Goal: Task Accomplishment & Management: Complete application form

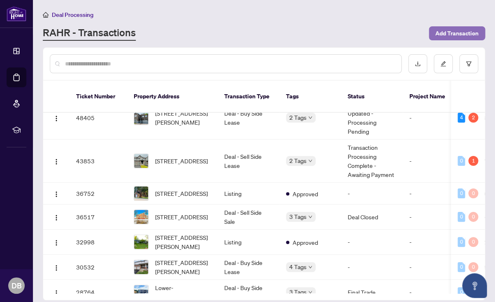
click at [449, 32] on span "Add Transaction" at bounding box center [456, 33] width 43 height 13
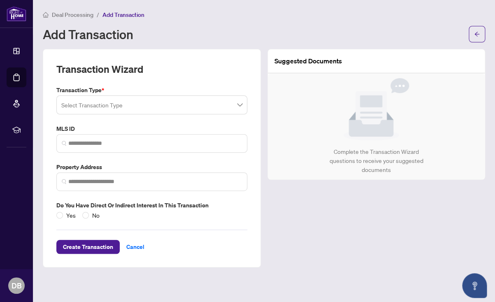
click at [240, 105] on span at bounding box center [151, 105] width 181 height 16
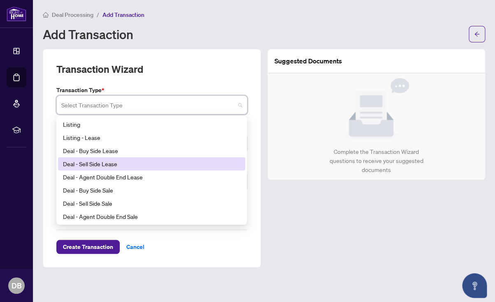
click at [67, 165] on div "Deal - Sell Side Lease" at bounding box center [151, 163] width 177 height 9
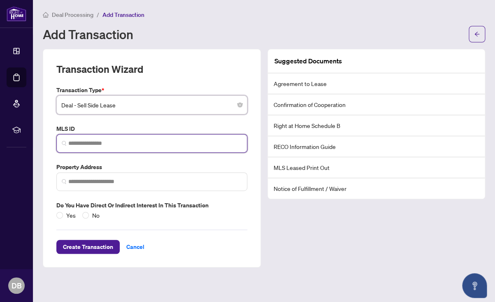
click at [93, 143] on input "search" at bounding box center [155, 143] width 174 height 9
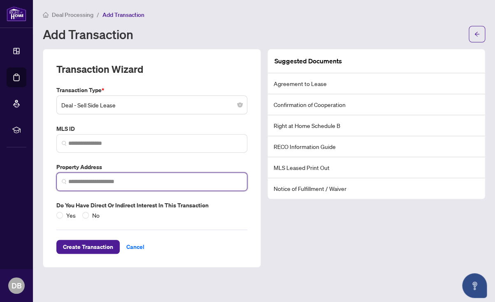
click at [83, 183] on input "search" at bounding box center [155, 181] width 174 height 9
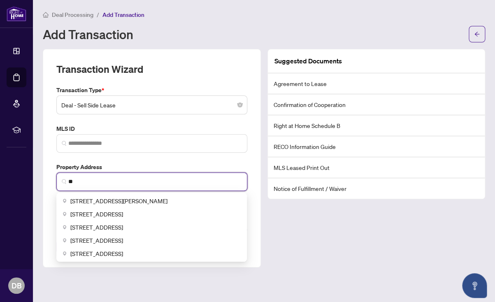
type input "*"
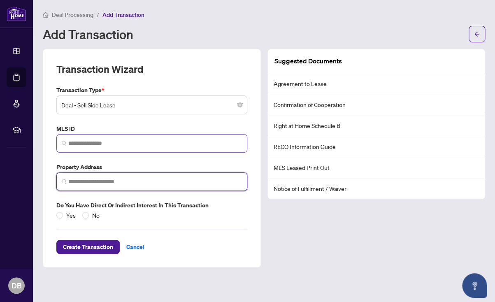
click at [88, 138] on span at bounding box center [151, 143] width 191 height 19
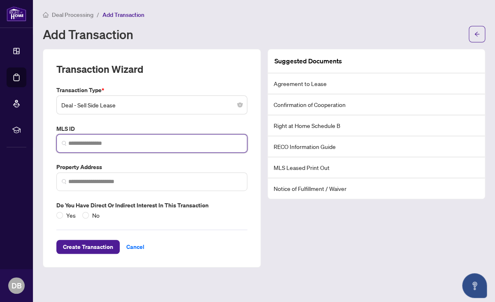
paste input "*********"
type input "*********"
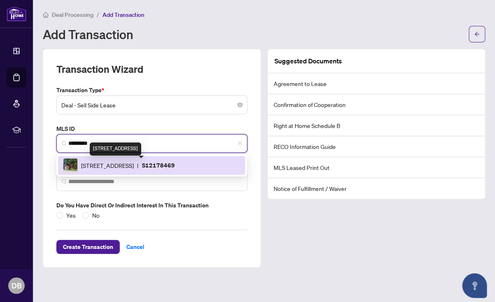
click at [119, 165] on span "[STREET_ADDRESS]" at bounding box center [107, 165] width 53 height 9
type input "**********"
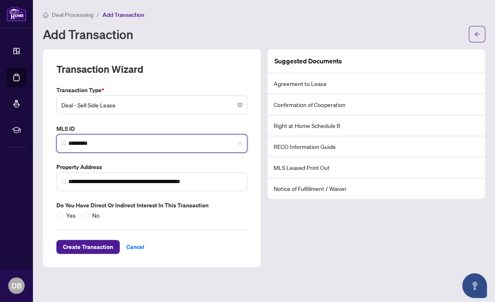
type input "*********"
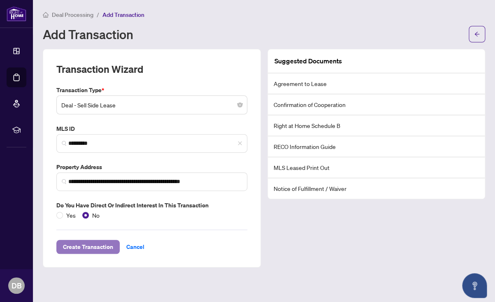
click at [76, 245] on span "Create Transaction" at bounding box center [88, 246] width 50 height 13
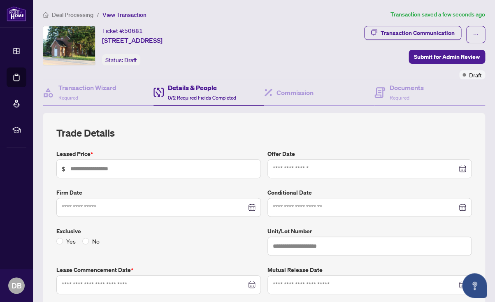
click at [69, 14] on span "Deal Processing" at bounding box center [73, 14] width 42 height 7
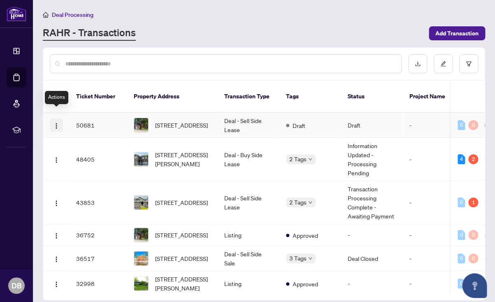
click at [56, 123] on img "button" at bounding box center [56, 126] width 7 height 7
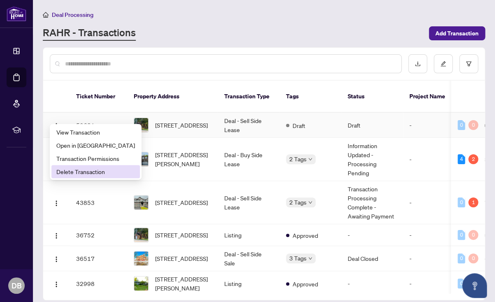
click at [62, 172] on span "Delete Transaction" at bounding box center [95, 171] width 79 height 9
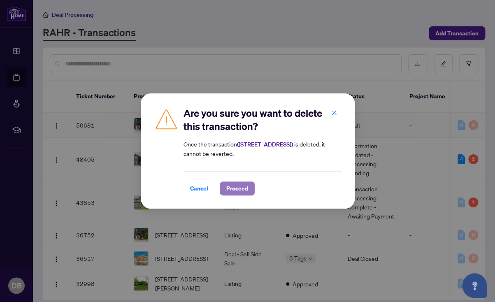
click at [237, 190] on span "Proceed" at bounding box center [237, 188] width 22 height 13
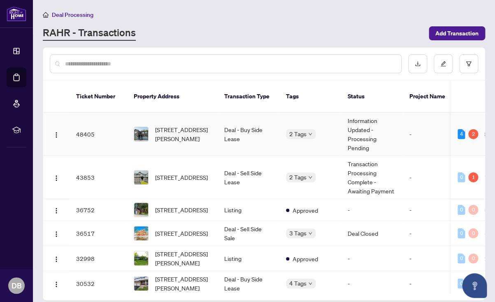
scroll to position [56, 0]
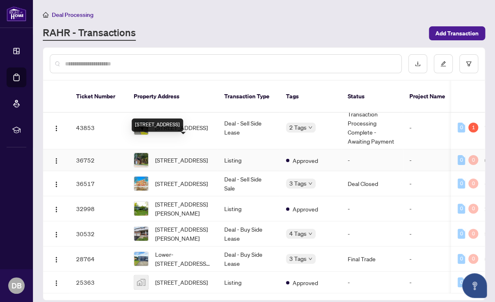
click at [167, 155] on span "[STREET_ADDRESS]" at bounding box center [181, 159] width 53 height 9
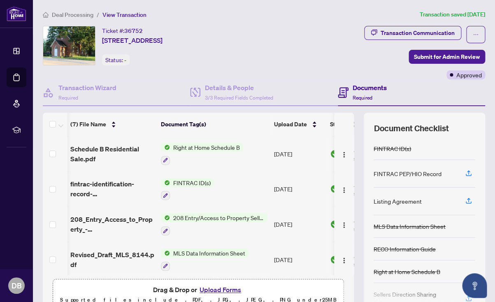
scroll to position [0, 0]
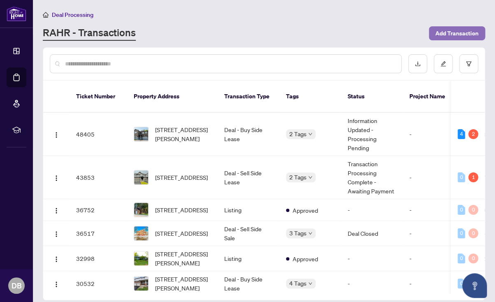
click at [442, 30] on span "Add Transaction" at bounding box center [456, 33] width 43 height 13
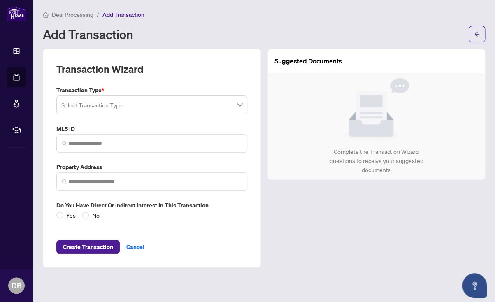
click at [240, 105] on span at bounding box center [151, 105] width 181 height 16
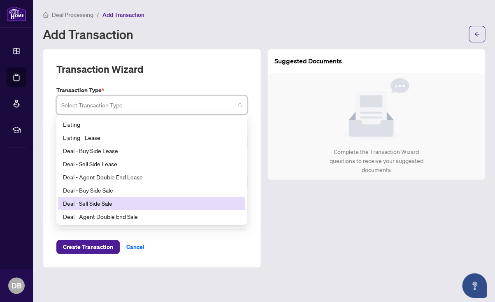
click at [66, 204] on div "Deal - Sell Side Sale" at bounding box center [151, 203] width 177 height 9
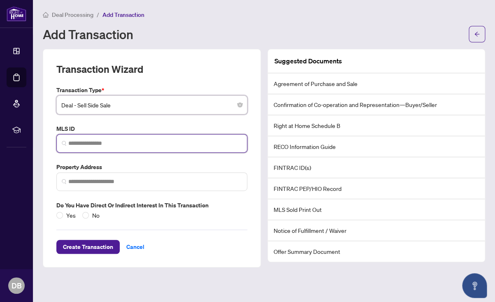
click at [82, 144] on input "search" at bounding box center [155, 143] width 174 height 9
paste input "*********"
type input "*********"
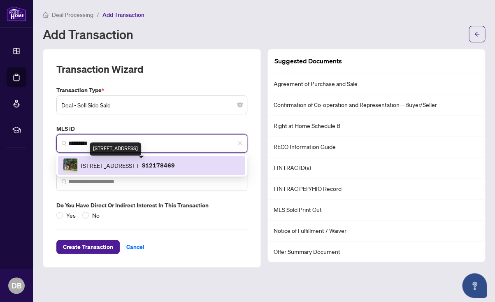
click at [117, 167] on span "[STREET_ADDRESS]" at bounding box center [107, 165] width 53 height 9
type input "**********"
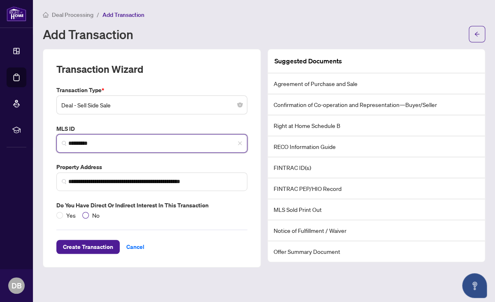
type input "*********"
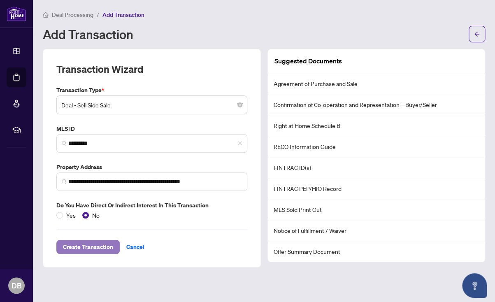
click at [74, 245] on span "Create Transaction" at bounding box center [88, 246] width 50 height 13
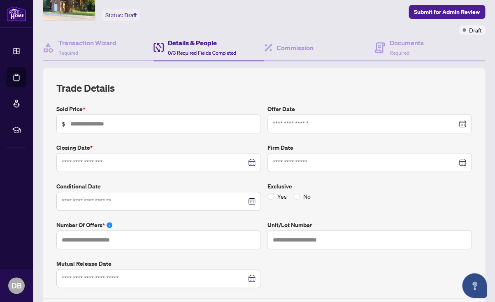
scroll to position [53, 0]
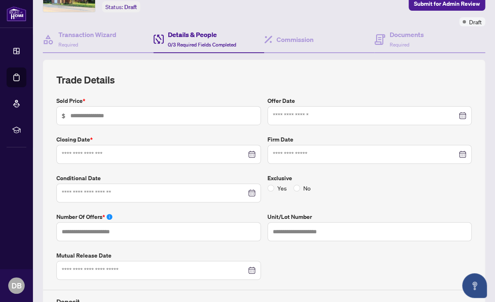
click at [251, 153] on div at bounding box center [159, 154] width 194 height 9
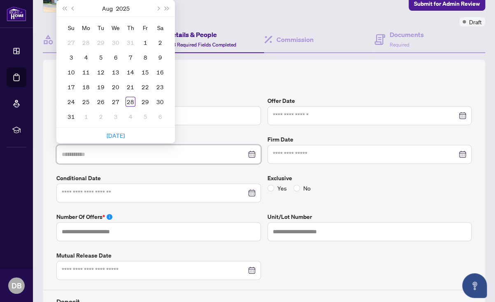
type input "**********"
click at [159, 9] on button "Next month (PageDown)" at bounding box center [157, 8] width 9 height 16
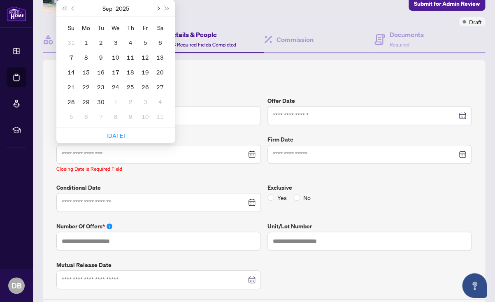
click at [159, 9] on button "Next month (PageDown)" at bounding box center [157, 8] width 9 height 16
type input "**********"
click at [100, 71] on div "14" at bounding box center [101, 72] width 10 height 10
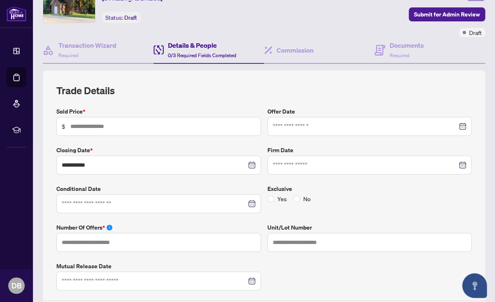
scroll to position [40, 0]
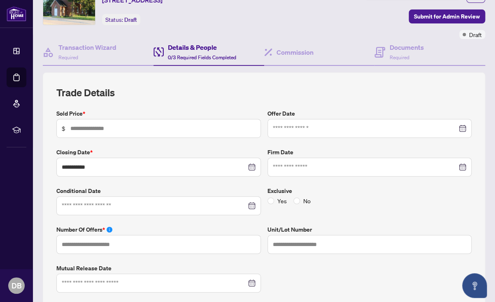
click at [250, 206] on div at bounding box center [159, 205] width 194 height 9
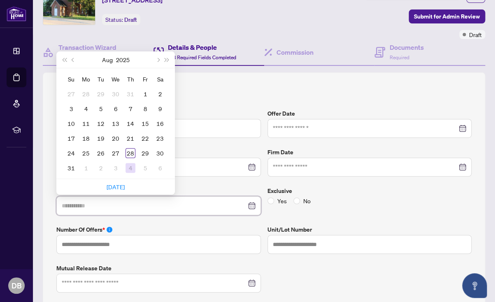
type input "**********"
click at [132, 166] on div "4" at bounding box center [130, 168] width 10 height 10
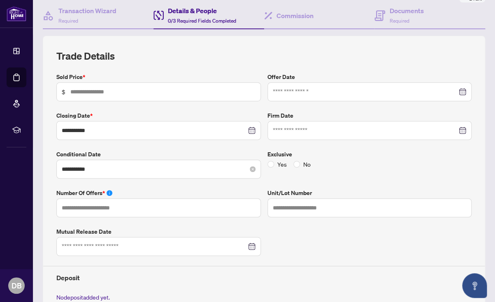
scroll to position [79, 0]
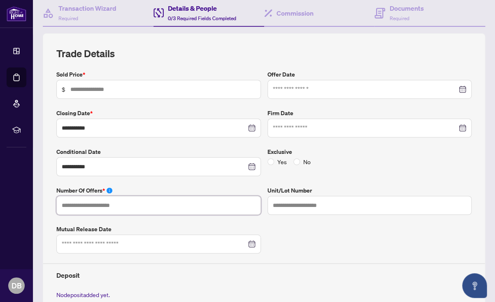
click at [94, 206] on input "text" at bounding box center [158, 205] width 204 height 19
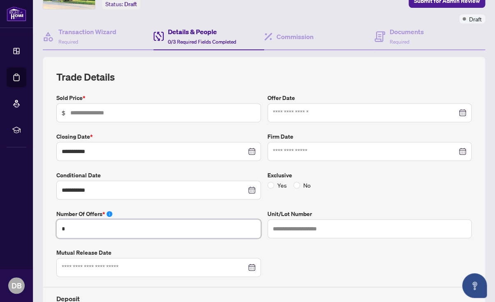
scroll to position [55, 0]
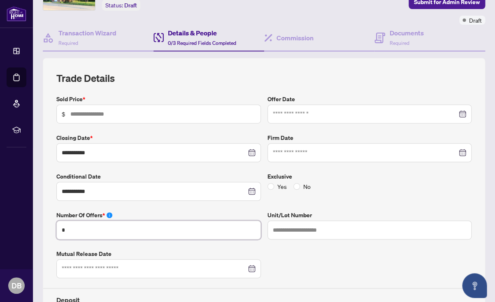
type input "*"
click at [84, 113] on input "text" at bounding box center [162, 113] width 185 height 9
click at [462, 113] on div at bounding box center [370, 113] width 194 height 9
type input "*******"
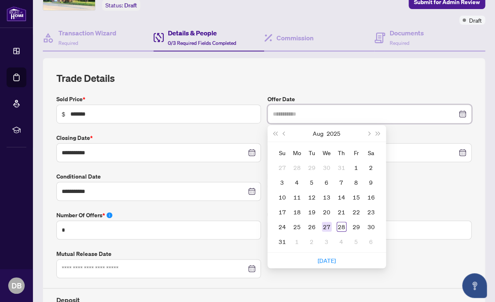
type input "**********"
click at [328, 225] on div "27" at bounding box center [327, 227] width 10 height 10
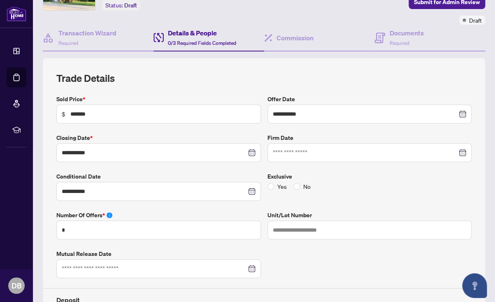
click at [461, 151] on div at bounding box center [370, 152] width 194 height 9
click at [419, 172] on label "Exclusive" at bounding box center [369, 176] width 204 height 9
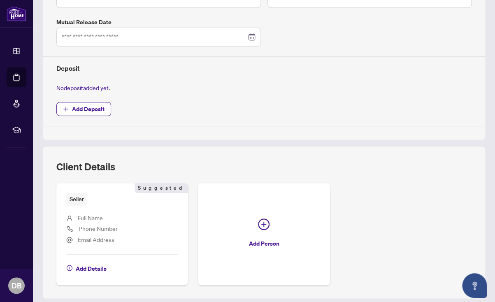
scroll to position [277, 0]
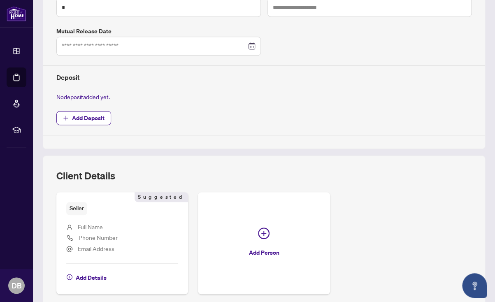
click at [83, 226] on span "Full Name" at bounding box center [90, 225] width 25 height 7
click at [167, 196] on span "Suggested" at bounding box center [160, 197] width 53 height 10
click at [88, 275] on span "Add Details" at bounding box center [91, 277] width 31 height 13
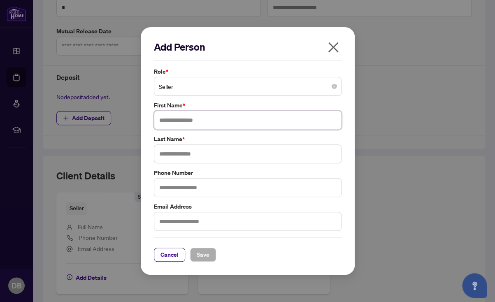
click at [195, 127] on input "text" at bounding box center [247, 120] width 187 height 19
type input "*****"
click at [199, 155] on input "text" at bounding box center [247, 153] width 187 height 19
type input "*********"
click at [198, 256] on span "Save" at bounding box center [203, 254] width 13 height 13
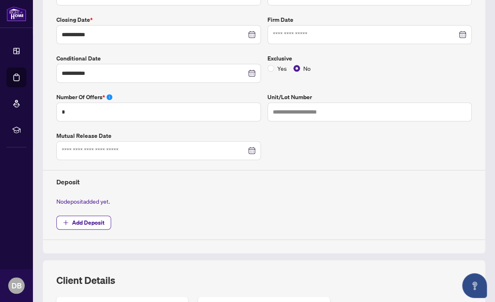
scroll to position [176, 0]
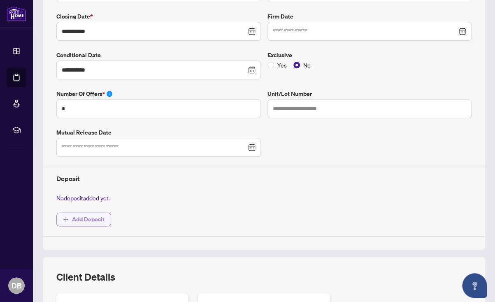
click at [79, 214] on span "Add Deposit" at bounding box center [88, 219] width 32 height 13
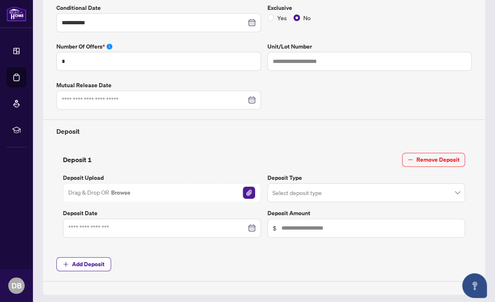
scroll to position [228, 0]
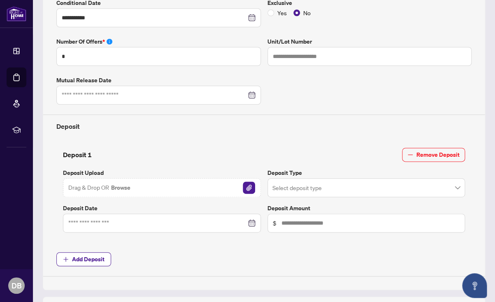
click at [250, 221] on div at bounding box center [161, 222] width 187 height 9
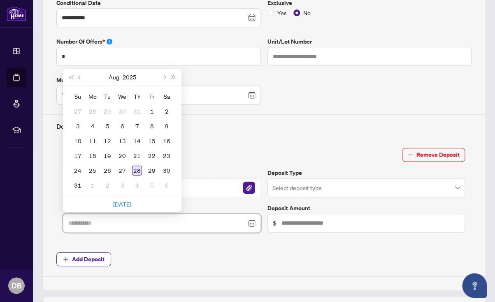
type input "**********"
click at [137, 167] on div "28" at bounding box center [137, 170] width 10 height 10
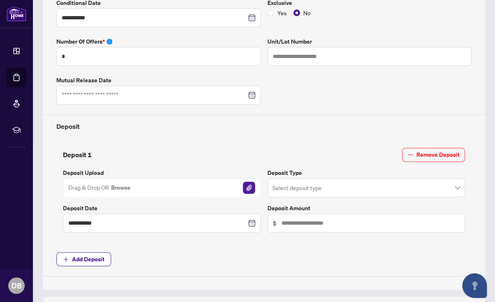
click at [458, 186] on span at bounding box center [366, 188] width 188 height 16
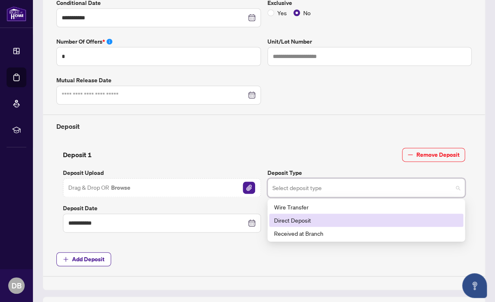
click at [306, 218] on div "Direct Deposit" at bounding box center [366, 219] width 184 height 9
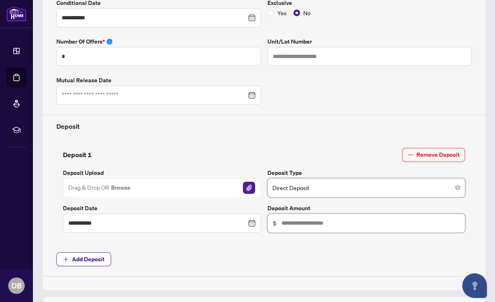
click at [284, 220] on input "text" at bounding box center [370, 222] width 178 height 9
type input "*********"
click at [187, 221] on input "**********" at bounding box center [157, 222] width 178 height 9
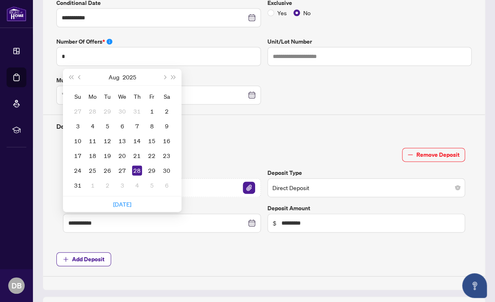
click at [202, 149] on div "Deposit 1 Remove Deposit" at bounding box center [264, 155] width 402 height 14
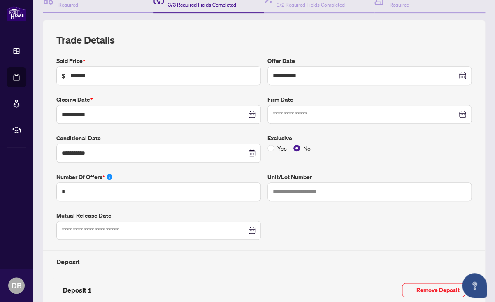
scroll to position [60, 0]
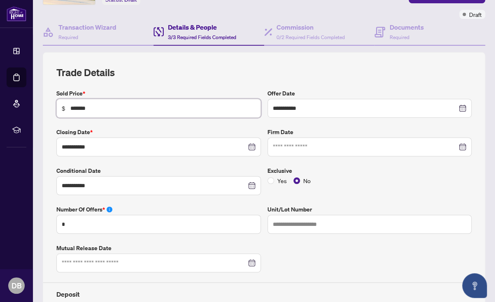
click at [99, 107] on input "*******" at bounding box center [162, 108] width 185 height 9
type input "**********"
click at [132, 125] on div "**********" at bounding box center [263, 266] width 421 height 355
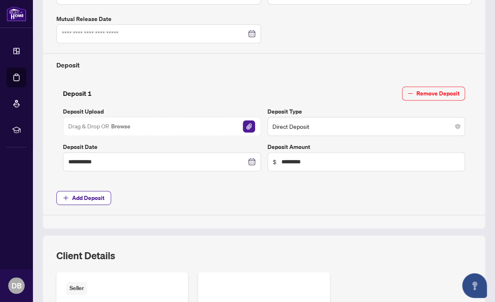
scroll to position [289, 0]
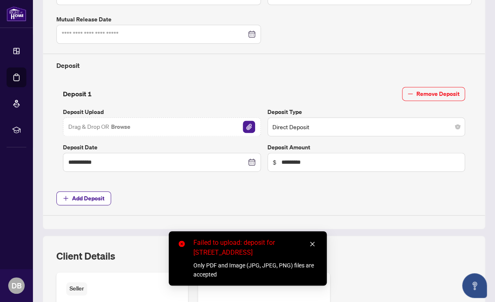
click at [313, 243] on icon "close" at bounding box center [312, 244] width 6 height 6
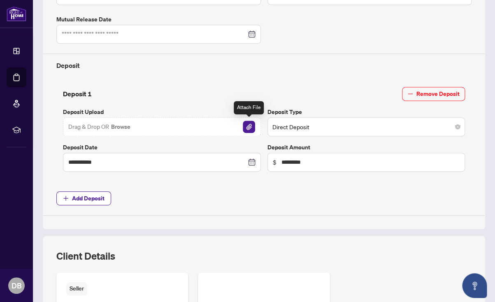
click at [248, 125] on img "button" at bounding box center [249, 126] width 12 height 12
click at [249, 126] on img "button" at bounding box center [249, 126] width 12 height 12
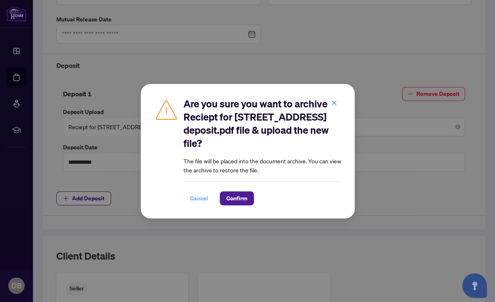
click at [195, 196] on span "Cancel" at bounding box center [199, 198] width 18 height 13
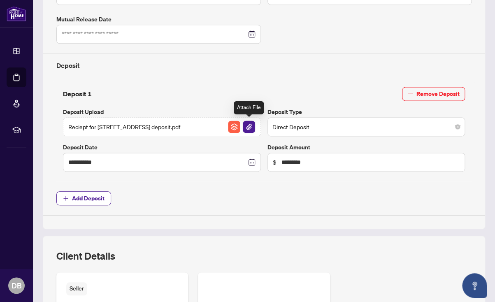
click at [249, 123] on img "button" at bounding box center [249, 126] width 12 height 12
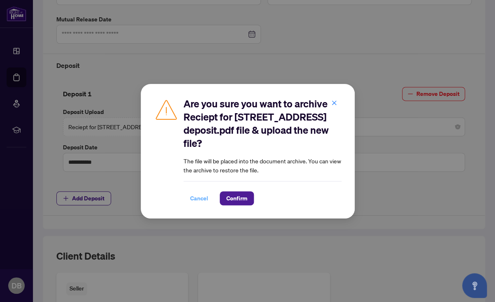
click at [197, 196] on span "Cancel" at bounding box center [199, 198] width 18 height 13
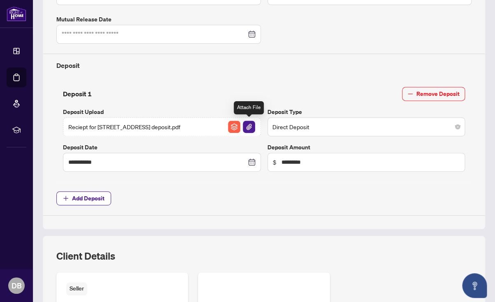
click at [247, 130] on img "button" at bounding box center [249, 126] width 12 height 12
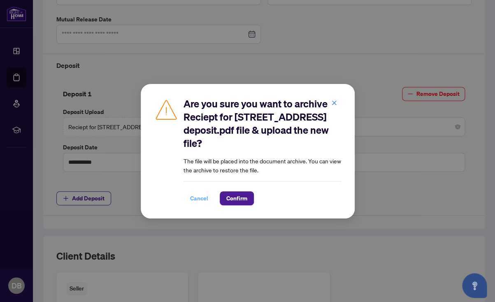
click at [194, 198] on span "Cancel" at bounding box center [199, 198] width 18 height 13
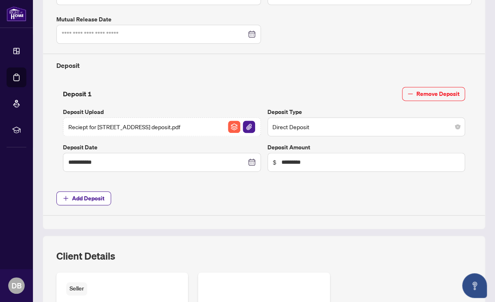
click at [74, 127] on span "Reciept for [STREET_ADDRESS] deposit.pdf" at bounding box center [124, 126] width 112 height 9
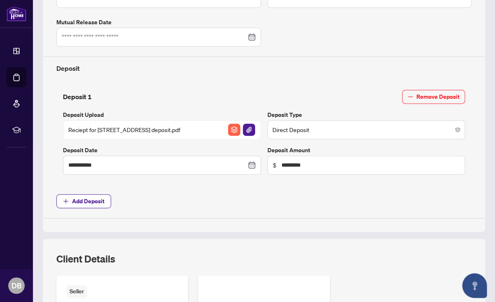
scroll to position [288, 0]
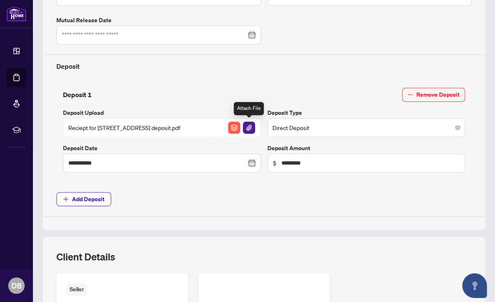
click at [251, 127] on img "button" at bounding box center [249, 127] width 12 height 12
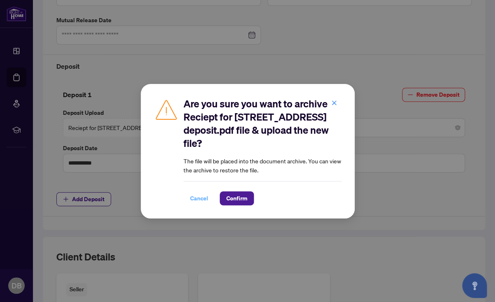
click at [199, 198] on span "Cancel" at bounding box center [199, 198] width 18 height 13
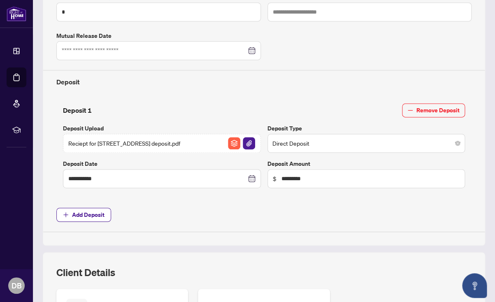
scroll to position [273, 0]
click at [87, 211] on span "Add Deposit" at bounding box center [88, 214] width 32 height 13
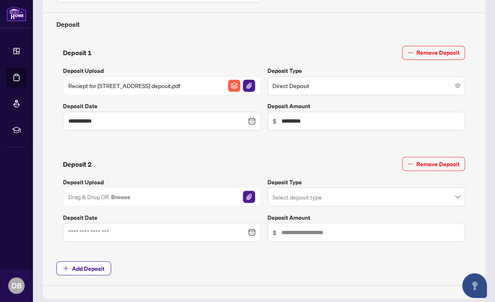
scroll to position [332, 0]
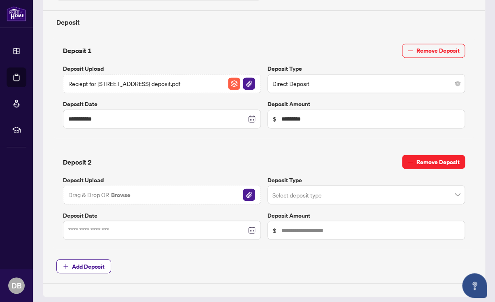
click at [431, 159] on span "Remove Deposit" at bounding box center [437, 161] width 43 height 13
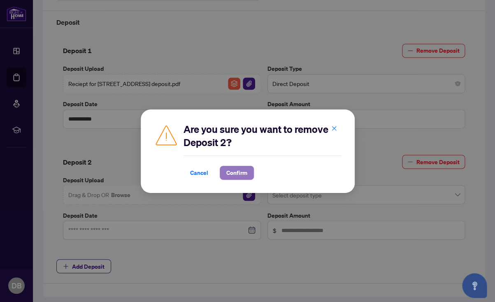
click at [239, 173] on span "Confirm" at bounding box center [236, 172] width 21 height 13
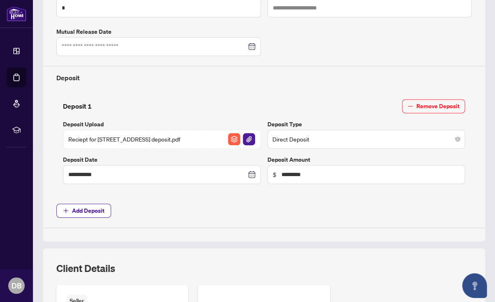
scroll to position [277, 0]
click at [171, 137] on div "Reciept for [STREET_ADDRESS] deposit.pdf" at bounding box center [162, 138] width 198 height 19
click at [247, 137] on img "button" at bounding box center [249, 138] width 12 height 12
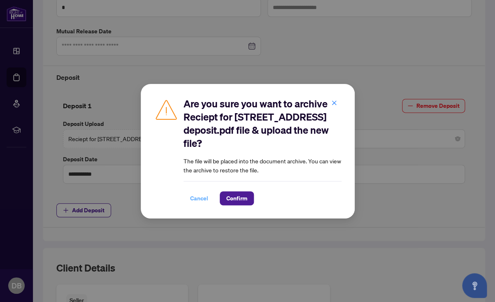
click at [194, 198] on span "Cancel" at bounding box center [199, 198] width 18 height 13
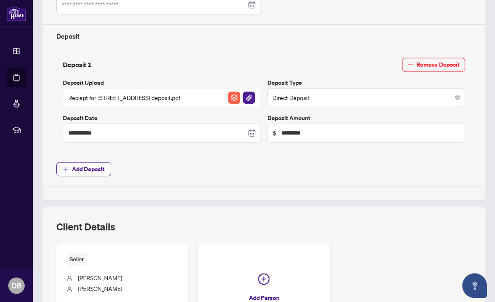
scroll to position [394, 0]
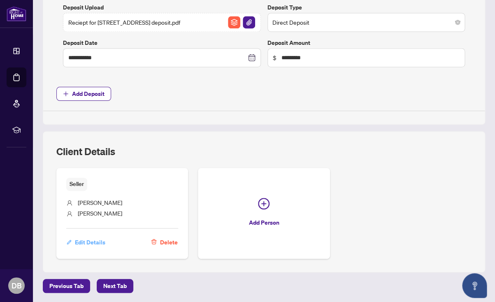
click at [84, 240] on span "Edit Details" at bounding box center [90, 241] width 30 height 13
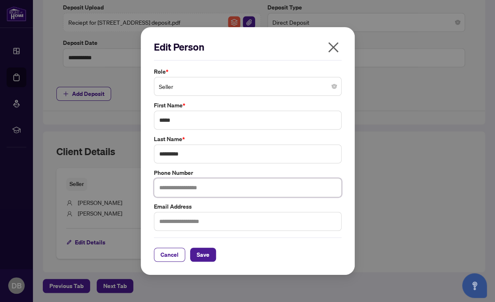
click at [167, 188] on input "text" at bounding box center [247, 187] width 187 height 19
type input "**********"
click at [171, 215] on input "text" at bounding box center [247, 221] width 187 height 19
type input "**********"
click at [206, 255] on span "Save" at bounding box center [203, 254] width 13 height 13
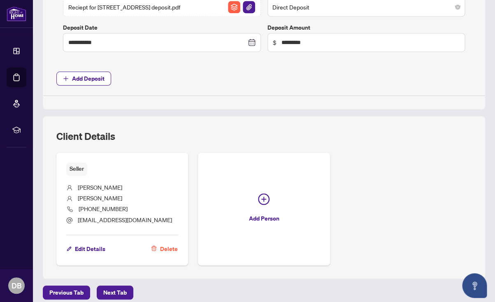
scroll to position [415, 0]
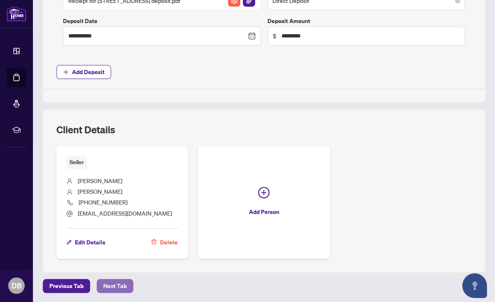
click at [111, 282] on span "Next Tab" at bounding box center [114, 285] width 23 height 13
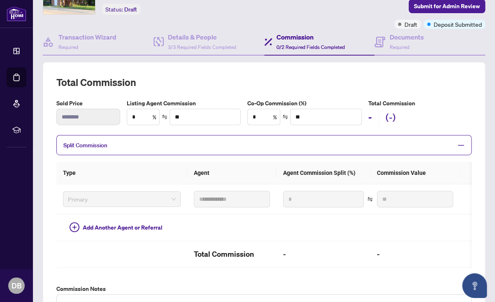
scroll to position [51, 0]
drag, startPoint x: 137, startPoint y: 114, endPoint x: 127, endPoint y: 116, distance: 11.0
click at [127, 116] on input "*" at bounding box center [143, 117] width 32 height 16
type input "*"
type input "******"
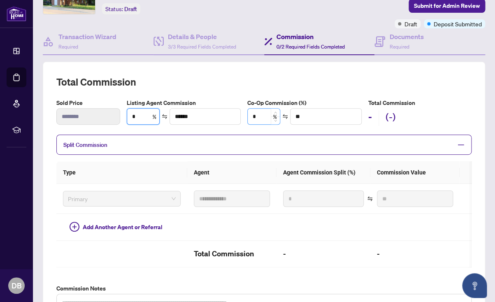
type input "*"
drag, startPoint x: 262, startPoint y: 116, endPoint x: 243, endPoint y: 116, distance: 19.7
click at [248, 116] on input "*" at bounding box center [264, 117] width 32 height 16
type input "***"
type input "******"
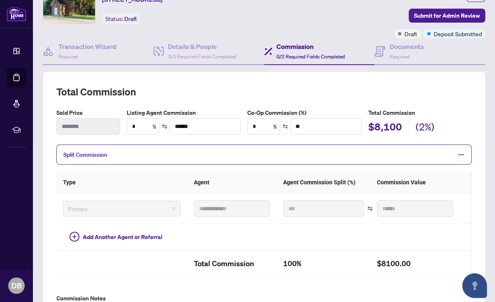
scroll to position [41, 0]
drag, startPoint x: 262, startPoint y: 126, endPoint x: 248, endPoint y: 126, distance: 13.2
click at [248, 126] on input "*" at bounding box center [264, 127] width 32 height 16
type input "*"
type input "******"
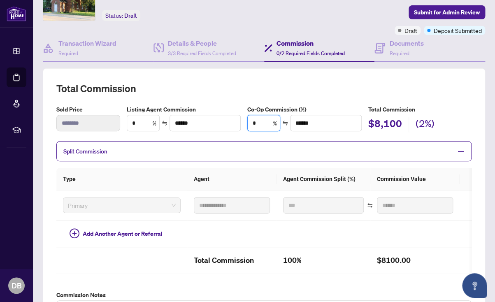
scroll to position [46, 0]
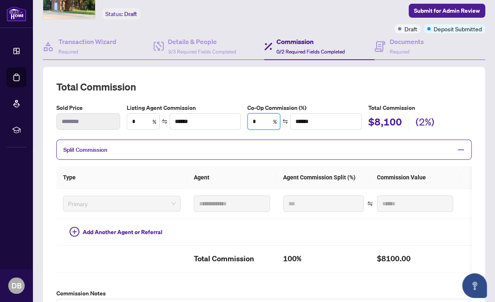
type input "*"
click at [129, 171] on th "Type" at bounding box center [121, 177] width 131 height 23
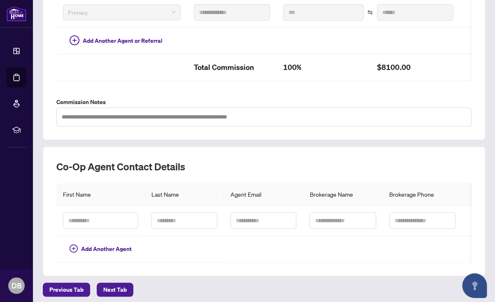
scroll to position [241, 0]
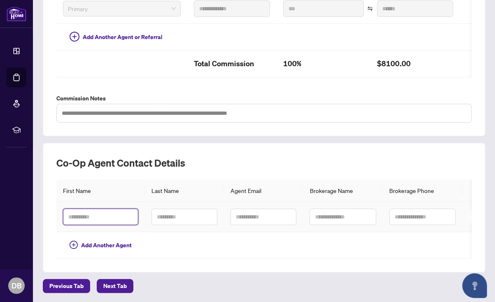
click at [84, 217] on input "text" at bounding box center [100, 216] width 75 height 16
type input "******"
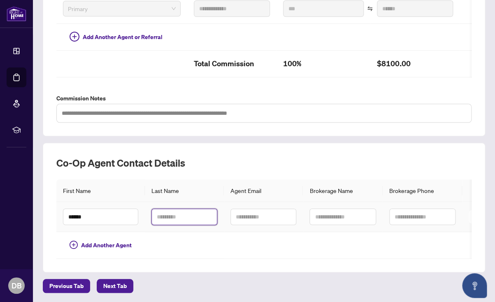
click at [184, 215] on input "text" at bounding box center [184, 216] width 66 height 16
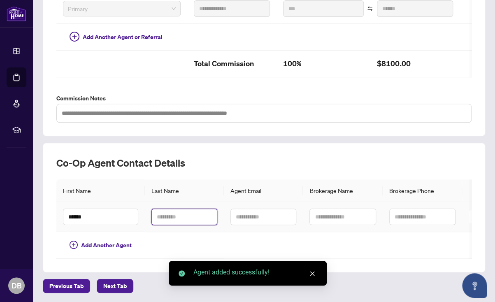
click at [172, 215] on input "text" at bounding box center [184, 216] width 66 height 16
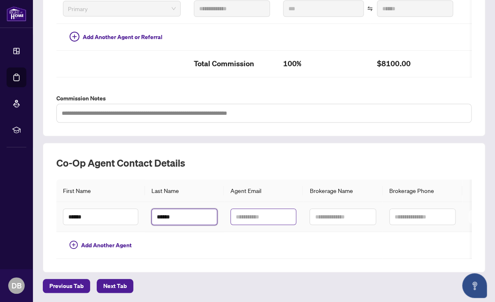
type input "******"
click at [248, 217] on input "text" at bounding box center [263, 216] width 66 height 16
click at [250, 218] on input "text" at bounding box center [263, 216] width 66 height 16
paste input "**********"
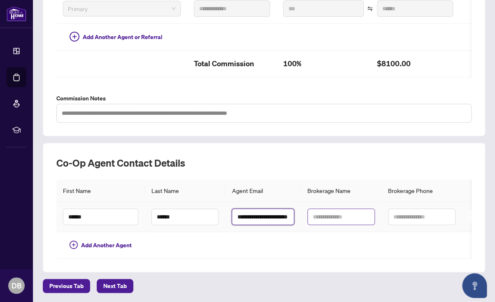
type input "**********"
click at [324, 217] on input "text" at bounding box center [340, 216] width 67 height 16
click at [322, 215] on input "text" at bounding box center [340, 216] width 67 height 16
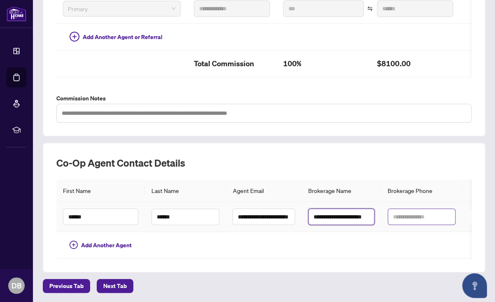
type input "**********"
click at [403, 213] on input "text" at bounding box center [421, 216] width 68 height 16
click at [395, 213] on input "text" at bounding box center [421, 216] width 68 height 16
paste input "**********"
type input "**********"
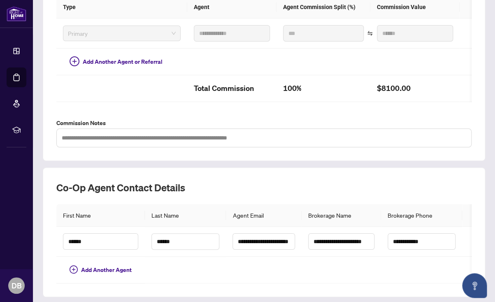
scroll to position [241, 0]
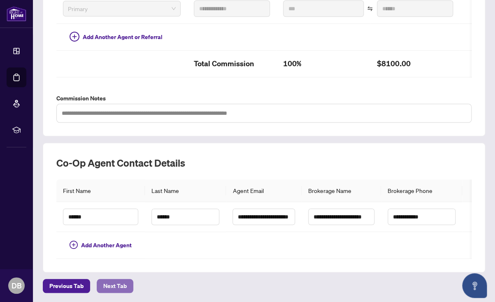
click at [113, 285] on span "Next Tab" at bounding box center [114, 285] width 23 height 13
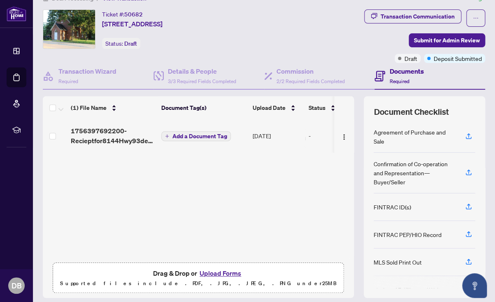
scroll to position [14, 0]
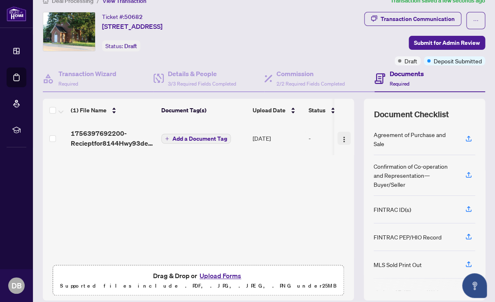
click at [345, 141] on img "button" at bounding box center [343, 139] width 7 height 7
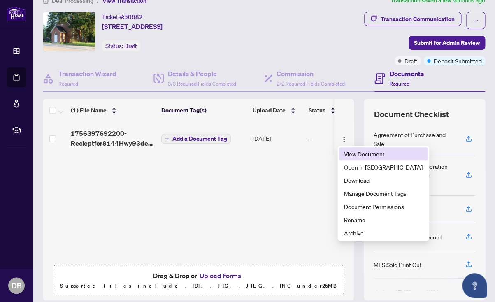
click at [354, 155] on span "View Document" at bounding box center [383, 153] width 79 height 9
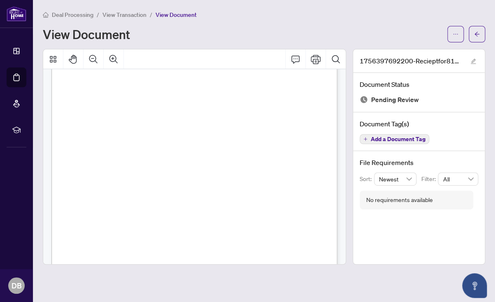
scroll to position [33, 0]
click at [378, 139] on span "Add a Document Tag" at bounding box center [397, 139] width 55 height 6
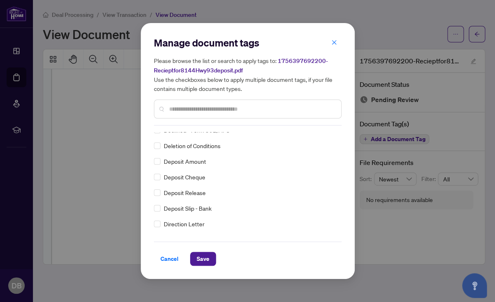
scroll to position [0, 0]
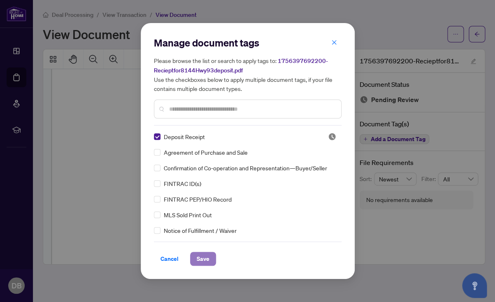
click at [204, 259] on span "Save" at bounding box center [203, 258] width 13 height 13
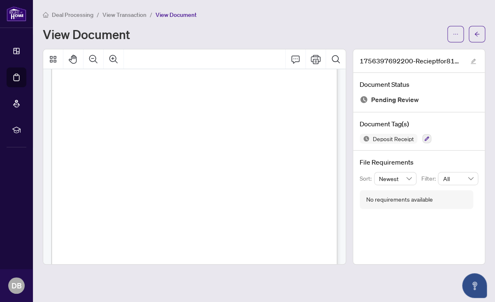
click at [125, 14] on span "View Transaction" at bounding box center [124, 14] width 44 height 7
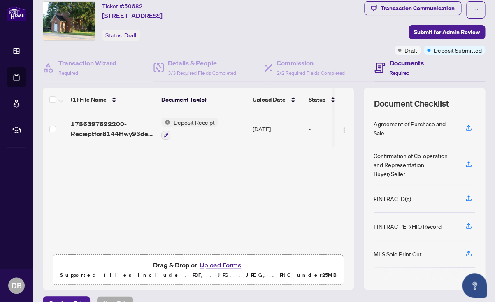
scroll to position [27, 0]
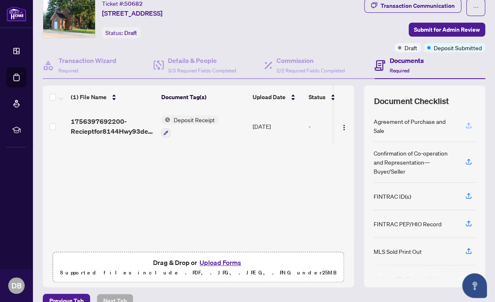
click at [467, 123] on icon "button" at bounding box center [468, 125] width 7 height 7
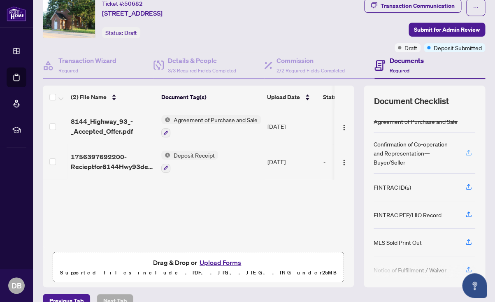
click at [468, 153] on icon "button" at bounding box center [468, 152] width 3 height 4
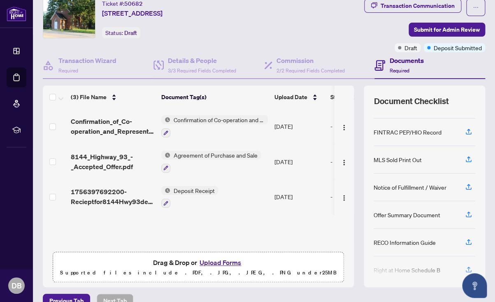
scroll to position [83, 0]
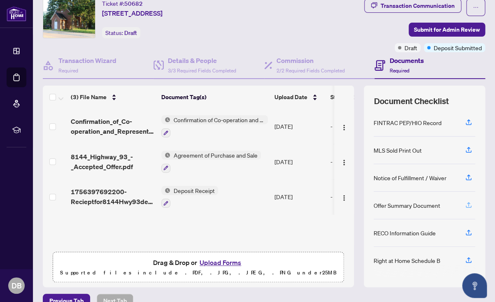
click at [466, 204] on icon "button" at bounding box center [468, 204] width 7 height 7
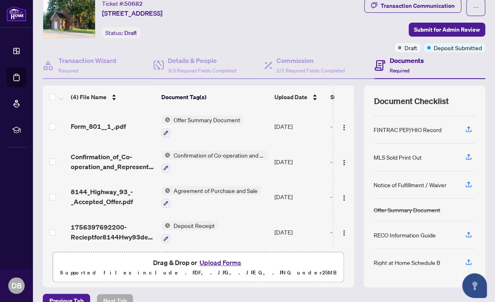
scroll to position [78, 0]
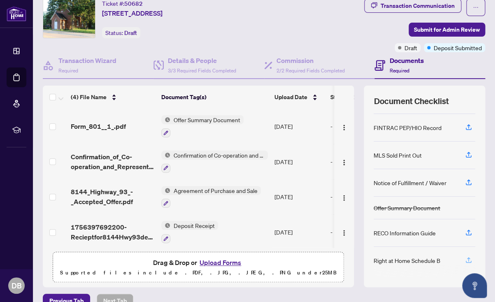
click at [468, 257] on icon "button" at bounding box center [468, 259] width 7 height 7
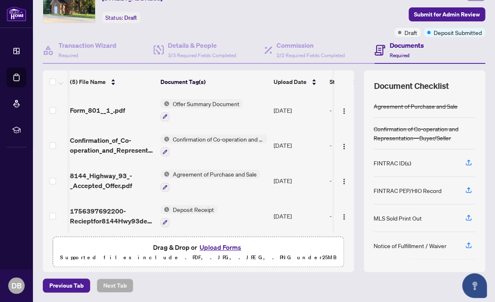
scroll to position [0, 2]
click at [215, 247] on button "Upload Forms" at bounding box center [220, 247] width 46 height 11
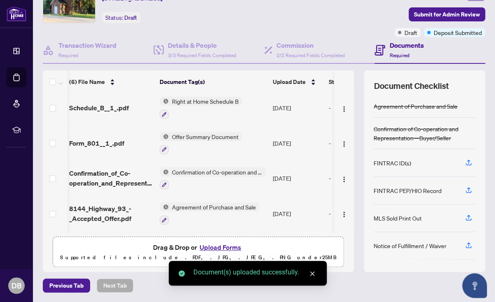
scroll to position [69, 2]
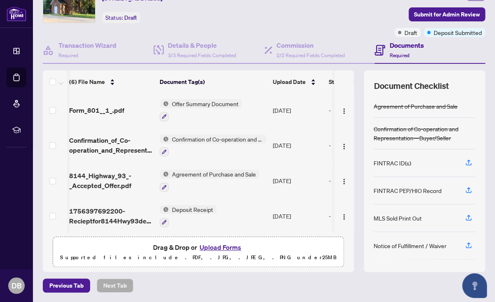
click at [221, 247] on button "Upload Forms" at bounding box center [220, 247] width 46 height 11
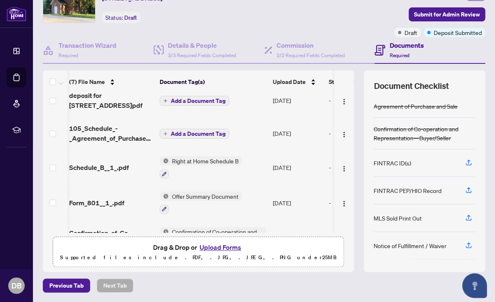
scroll to position [0, 2]
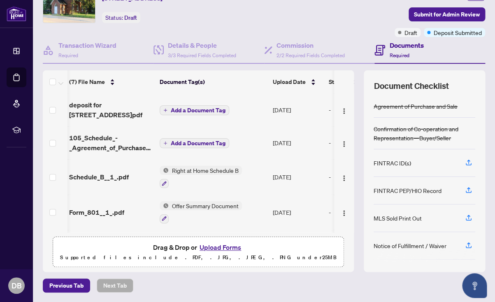
click at [187, 108] on span "Add a Document Tag" at bounding box center [198, 110] width 55 height 6
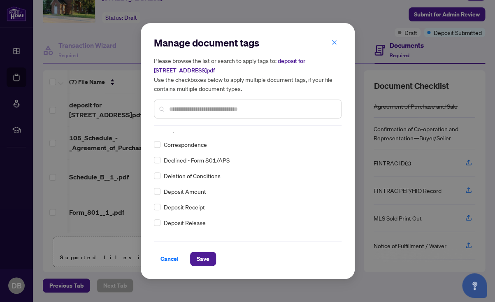
scroll to position [0, 0]
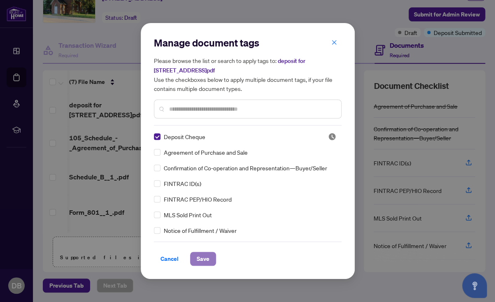
click at [201, 256] on span "Save" at bounding box center [203, 258] width 13 height 13
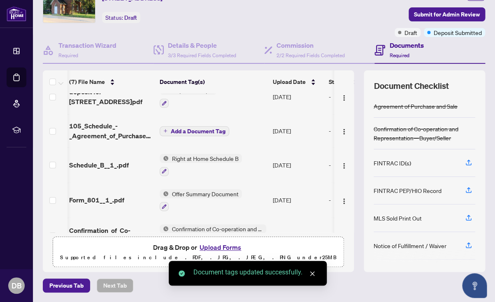
scroll to position [15, 2]
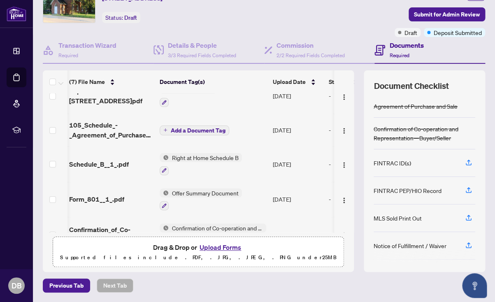
click at [189, 127] on span "Add a Document Tag" at bounding box center [198, 130] width 55 height 6
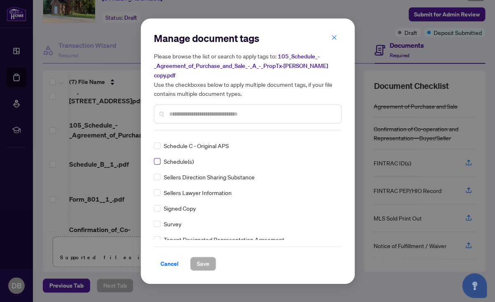
scroll to position [0, 0]
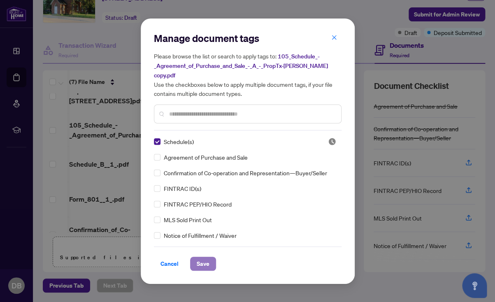
click at [202, 257] on span "Save" at bounding box center [203, 263] width 13 height 13
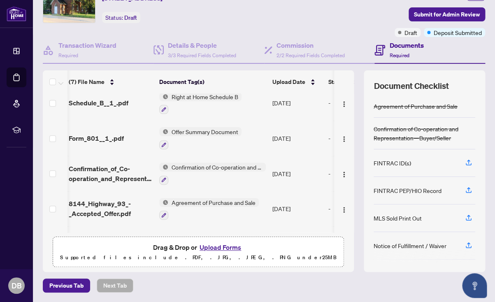
scroll to position [77, 2]
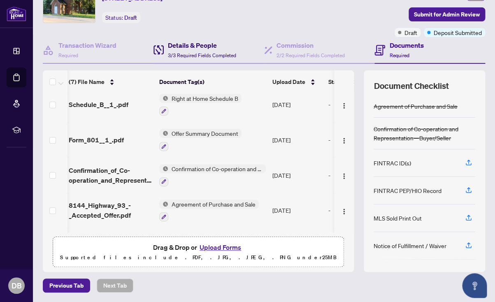
click at [192, 49] on h4 "Details & People" at bounding box center [202, 45] width 68 height 10
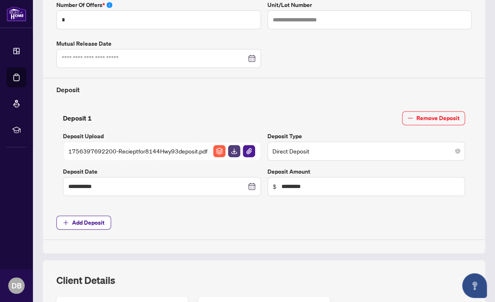
scroll to position [259, 0]
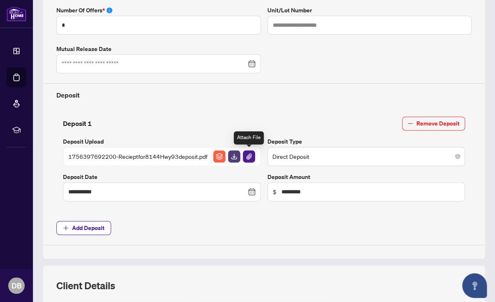
click at [249, 156] on img "button" at bounding box center [249, 156] width 12 height 12
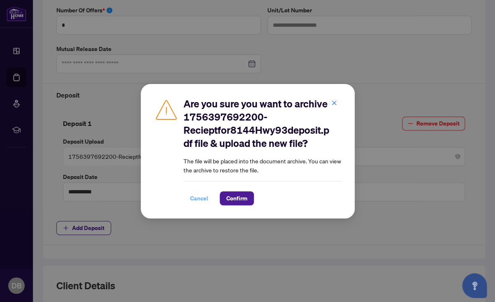
click at [195, 197] on span "Cancel" at bounding box center [199, 198] width 18 height 13
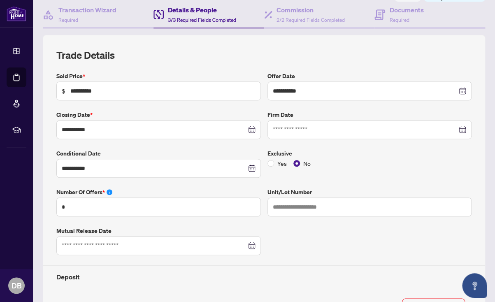
scroll to position [0, 0]
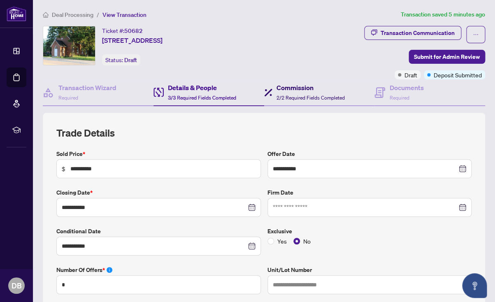
click at [295, 91] on h4 "Commission" at bounding box center [310, 88] width 68 height 10
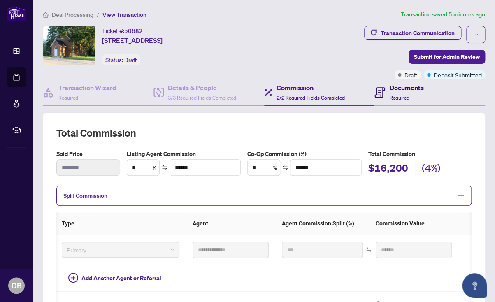
click at [394, 88] on h4 "Documents" at bounding box center [406, 88] width 34 height 10
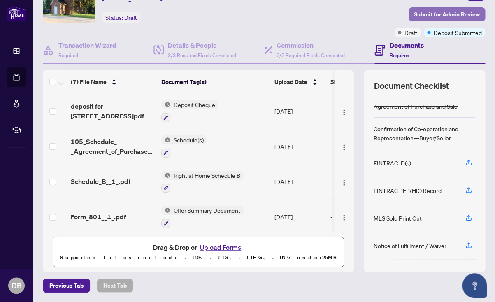
click at [425, 11] on span "Submit for Admin Review" at bounding box center [447, 14] width 66 height 13
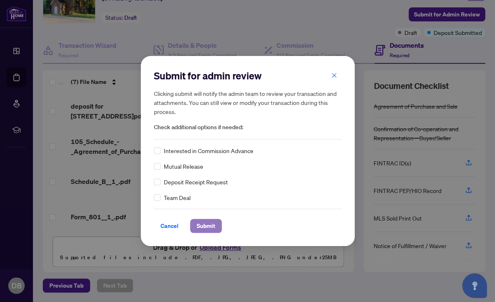
click at [199, 225] on span "Submit" at bounding box center [206, 225] width 19 height 13
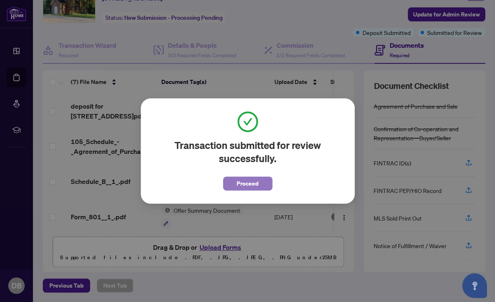
click at [244, 183] on span "Proceed" at bounding box center [247, 183] width 22 height 13
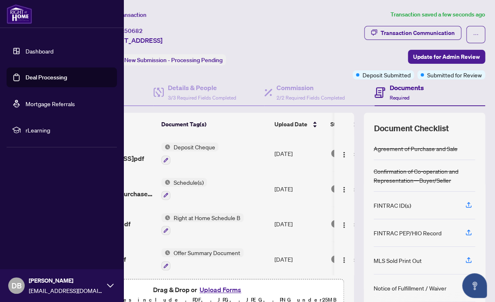
click at [34, 51] on link "Dashboard" at bounding box center [39, 50] width 28 height 7
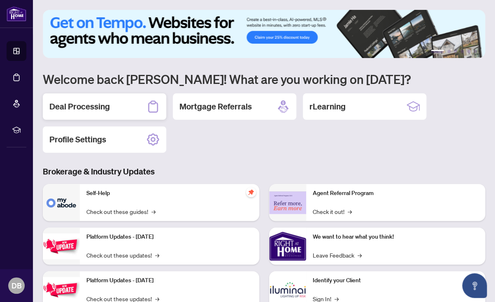
click at [60, 104] on h2 "Deal Processing" at bounding box center [79, 107] width 60 height 12
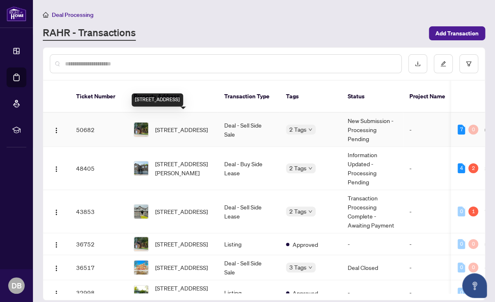
click at [169, 125] on span "[STREET_ADDRESS]" at bounding box center [181, 129] width 53 height 9
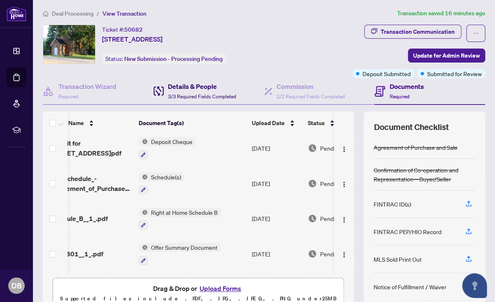
click at [185, 90] on h4 "Details & People" at bounding box center [202, 86] width 68 height 10
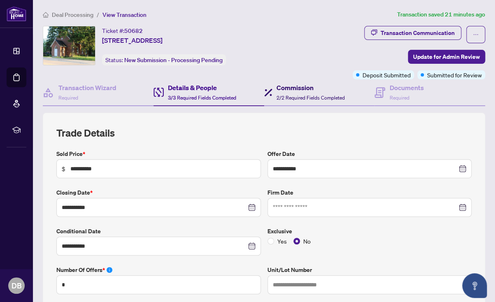
click at [292, 87] on h4 "Commission" at bounding box center [310, 88] width 68 height 10
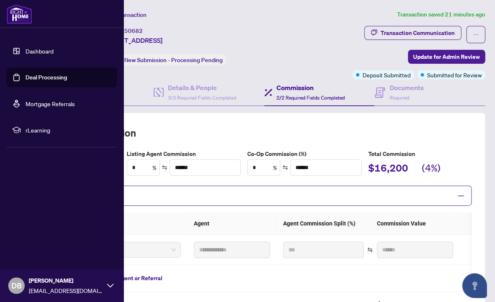
click at [36, 49] on link "Dashboard" at bounding box center [39, 50] width 28 height 7
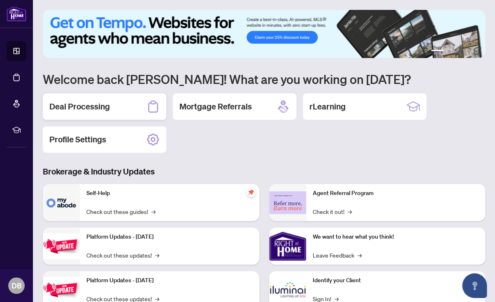
click at [74, 104] on h2 "Deal Processing" at bounding box center [79, 107] width 60 height 12
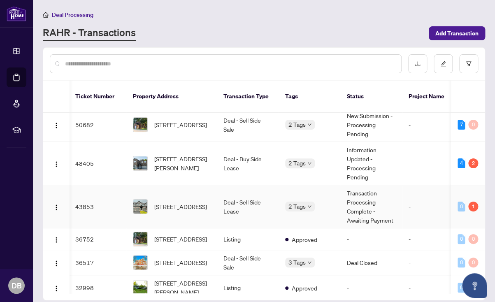
scroll to position [0, 1]
